Goal: Communication & Community: Participate in discussion

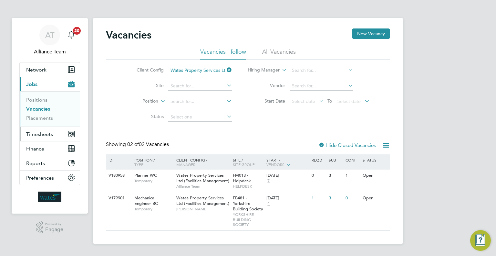
click at [57, 140] on button "Timesheets" at bounding box center [50, 134] width 60 height 14
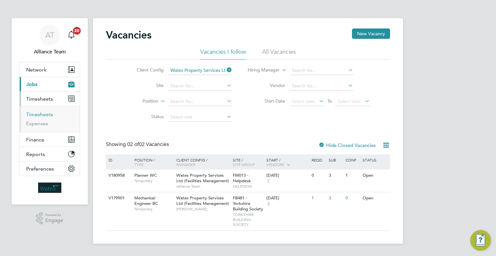
click at [47, 115] on link "Timesheets" at bounding box center [39, 114] width 27 height 6
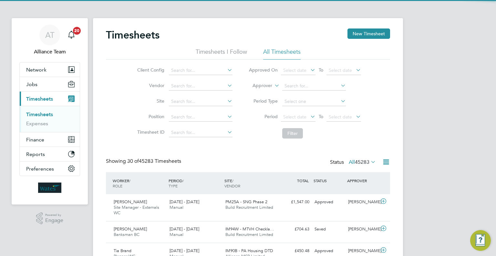
click at [271, 85] on label "Approver" at bounding box center [257, 85] width 29 height 6
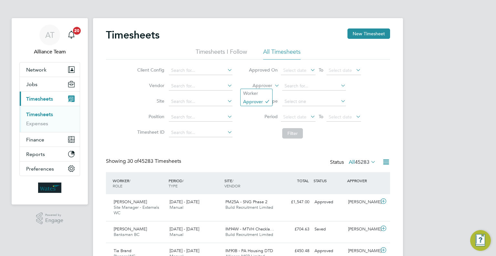
drag, startPoint x: 259, startPoint y: 91, endPoint x: 280, endPoint y: 87, distance: 21.4
click at [260, 91] on li "Worker" at bounding box center [257, 93] width 32 height 8
click at [299, 82] on input at bounding box center [314, 85] width 64 height 9
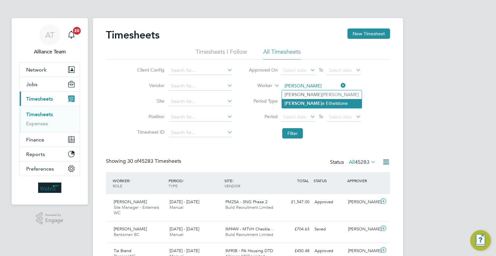
click at [314, 104] on li "Denis e Ethelstone" at bounding box center [322, 103] width 80 height 9
type input "Denise Ethelstone"
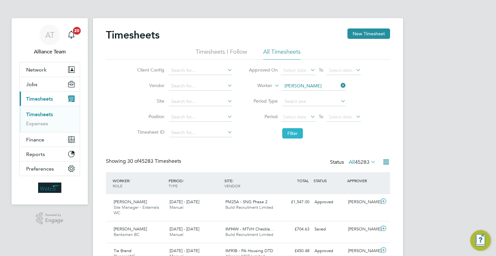
click at [297, 131] on button "Filter" at bounding box center [292, 133] width 21 height 10
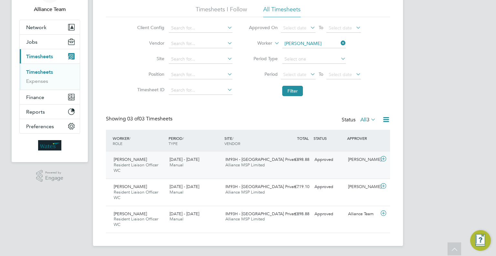
click at [277, 163] on div "IM93H - Sheffield Privat… Alliance MSP Limited" at bounding box center [251, 162] width 56 height 16
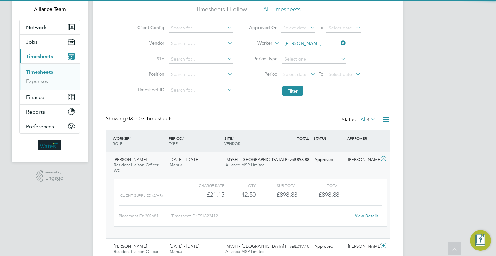
scroll to position [75, 0]
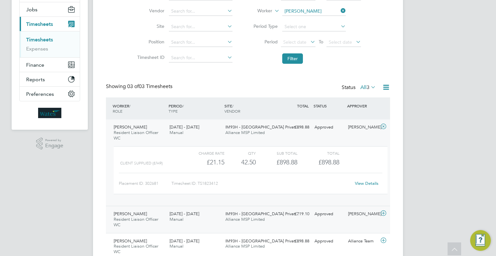
click at [283, 221] on div "Denise Ethelstone Resident Liaison Officer WC 6 - 12 Sep 2025 6 - 12 Sep 2025 M…" at bounding box center [248, 218] width 284 height 27
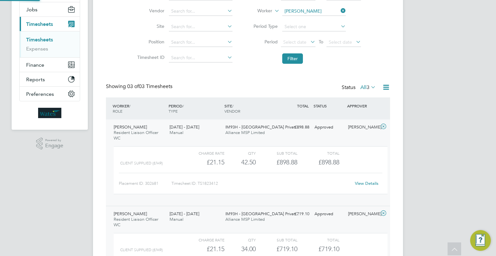
scroll to position [139, 0]
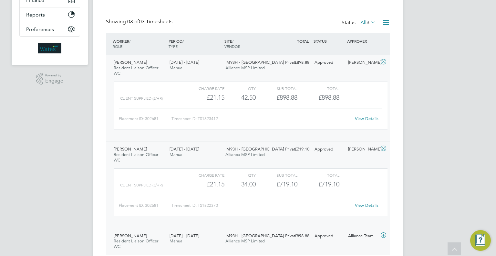
click at [294, 237] on div "£898.88 Approved" at bounding box center [295, 235] width 34 height 11
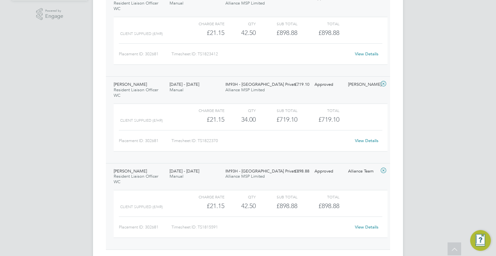
scroll to position [172, 0]
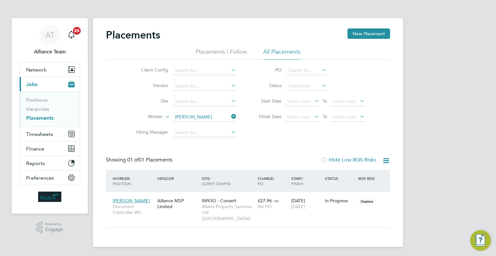
scroll to position [24, 56]
drag, startPoint x: 37, startPoint y: 118, endPoint x: 66, endPoint y: 118, distance: 29.4
click at [37, 118] on link "Placements" at bounding box center [39, 118] width 27 height 6
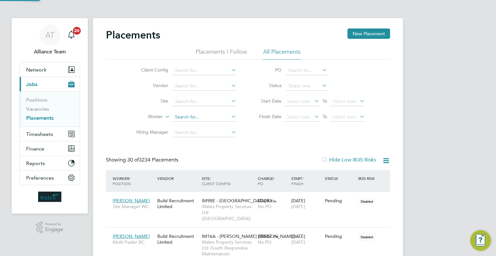
click at [205, 118] on input at bounding box center [205, 116] width 64 height 9
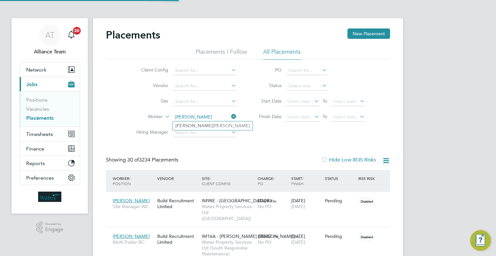
click at [221, 124] on li "Jaime Cecilio" at bounding box center [213, 125] width 80 height 9
type input "Jaime Cecilio"
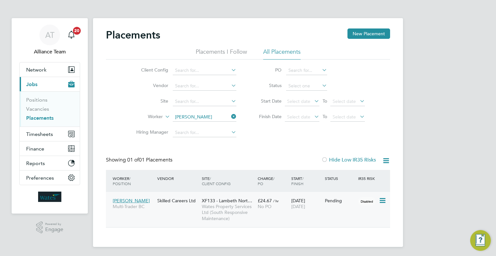
click at [236, 208] on span "Wates Property Services Ltd (South Responsive Maintenance)" at bounding box center [228, 212] width 53 height 18
click at [189, 116] on input at bounding box center [205, 116] width 64 height 9
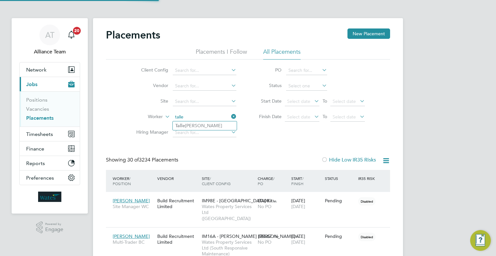
click at [219, 126] on li "Talle na Prazak" at bounding box center [205, 125] width 64 height 9
type input "[PERSON_NAME]"
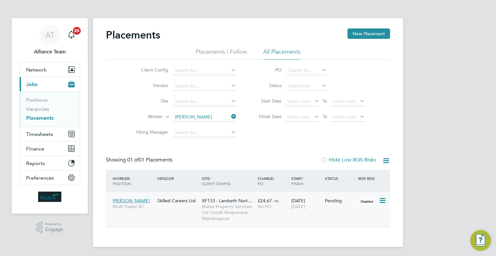
click at [237, 207] on span "Wates Property Services Ltd (South Responsive Maintenance)" at bounding box center [228, 212] width 53 height 18
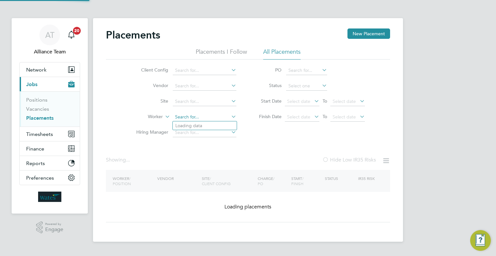
click at [198, 116] on input at bounding box center [205, 116] width 64 height 9
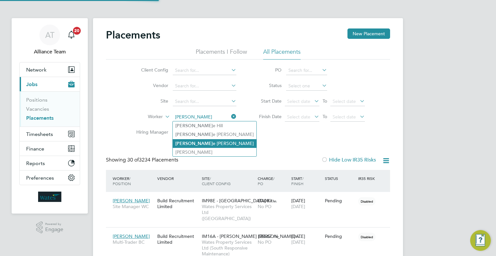
type input "michelle s"
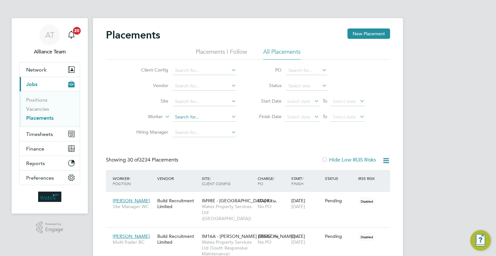
click at [188, 118] on input at bounding box center [205, 116] width 64 height 9
click at [204, 124] on li "Michelle S mith" at bounding box center [205, 125] width 64 height 9
type input "Michelle Smith"
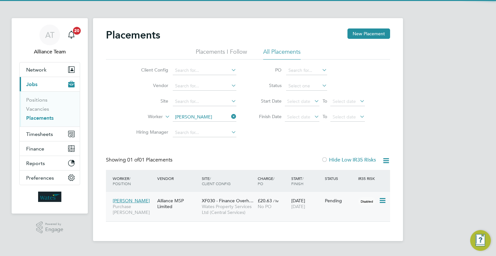
click at [249, 205] on span "Wates Property Services Ltd (Central Services)" at bounding box center [228, 209] width 53 height 12
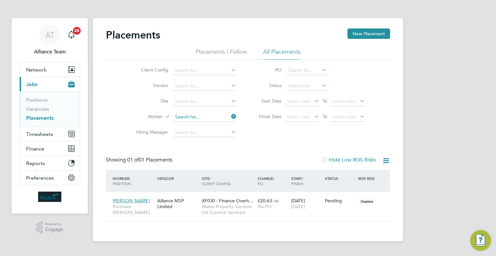
click at [204, 116] on input at bounding box center [205, 116] width 64 height 9
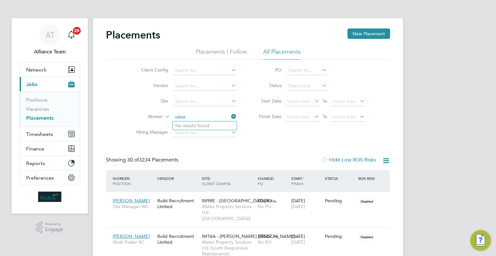
type input "odoe"
type input "izu"
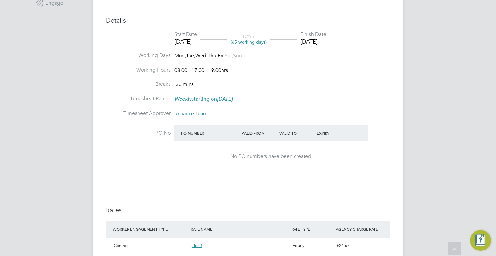
scroll to position [418, 0]
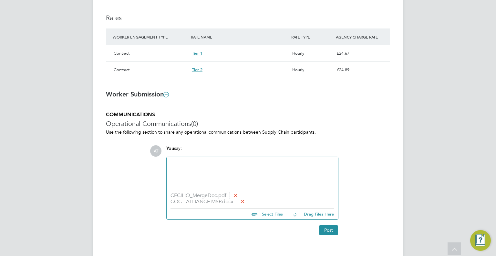
click at [206, 168] on div at bounding box center [253, 175] width 164 height 28
click at [329, 230] on button "Post" at bounding box center [328, 230] width 19 height 10
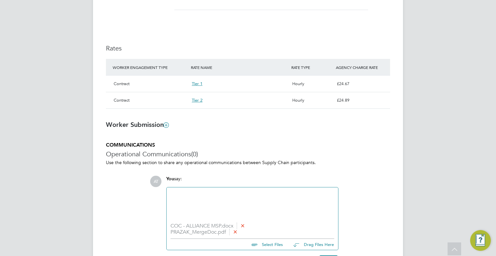
click at [208, 197] on div at bounding box center [253, 205] width 164 height 28
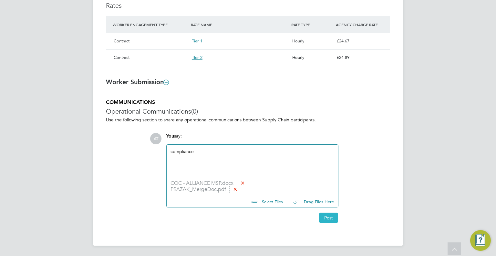
click at [329, 214] on button "Post" at bounding box center [328, 217] width 19 height 10
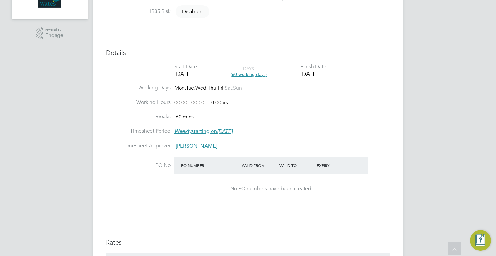
scroll to position [388, 0]
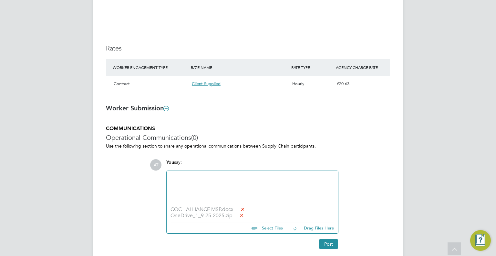
click at [197, 184] on div at bounding box center [253, 188] width 164 height 28
click at [330, 245] on button "Post" at bounding box center [328, 243] width 19 height 10
